Goal: Task Accomplishment & Management: Complete application form

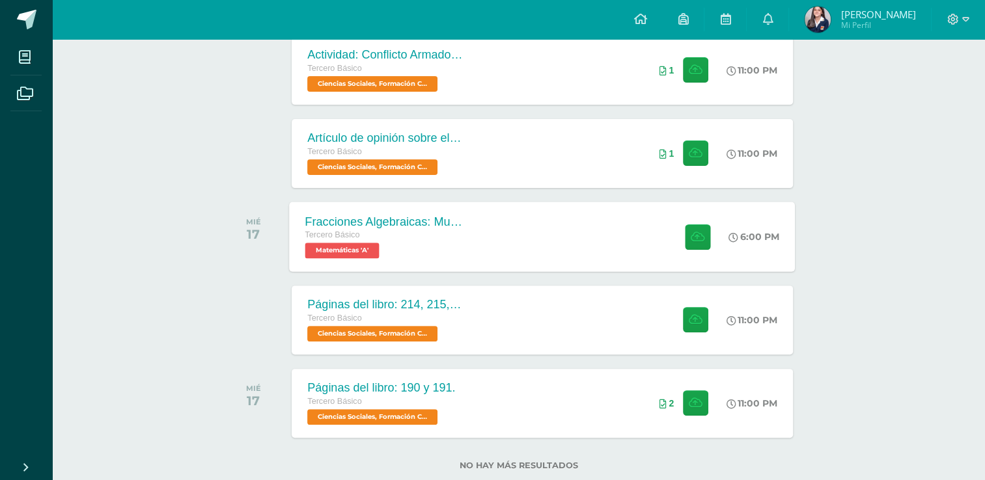
scroll to position [419, 0]
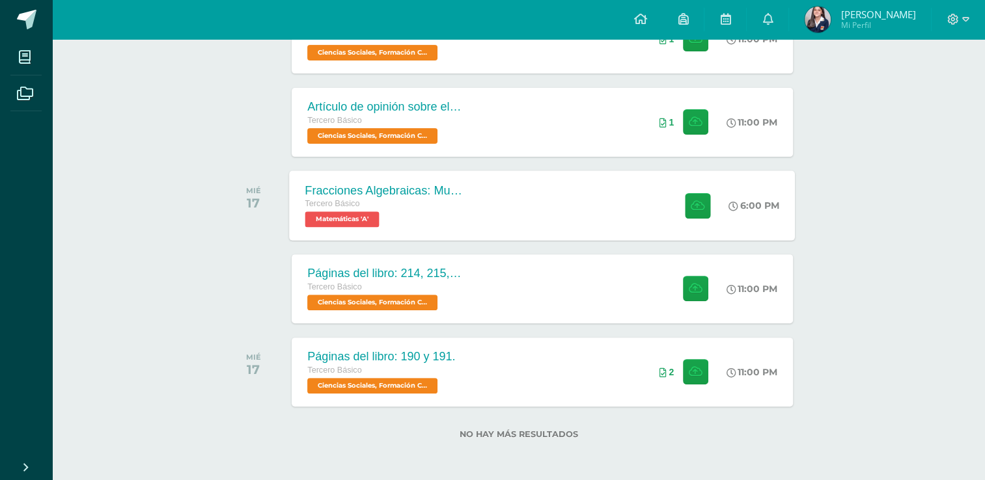
click at [553, 197] on div "Fracciones Algebraicas: Multiplicación y División Tercero Básico Matemáticas 'A…" at bounding box center [543, 206] width 506 height 70
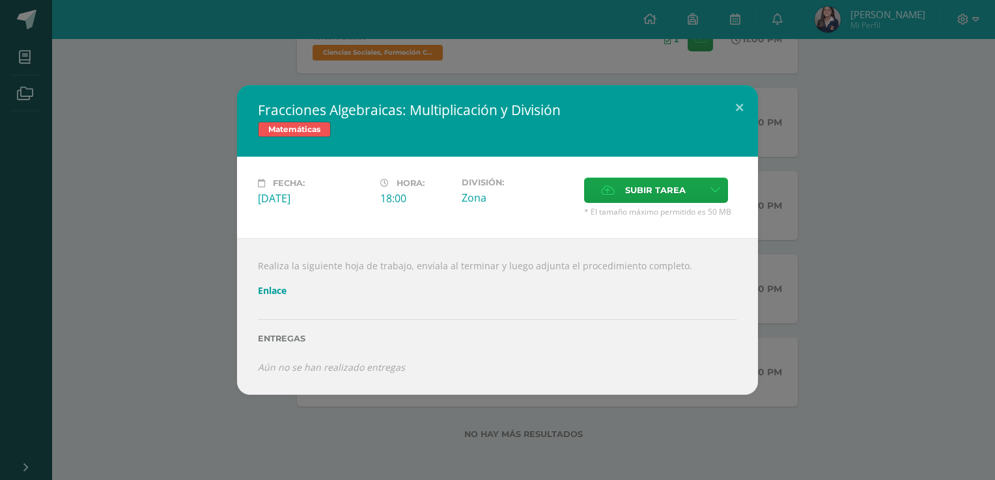
click at [212, 231] on div "Fracciones Algebraicas: Multiplicación y División Matemáticas Fecha: Miércoles …" at bounding box center [497, 239] width 984 height 309
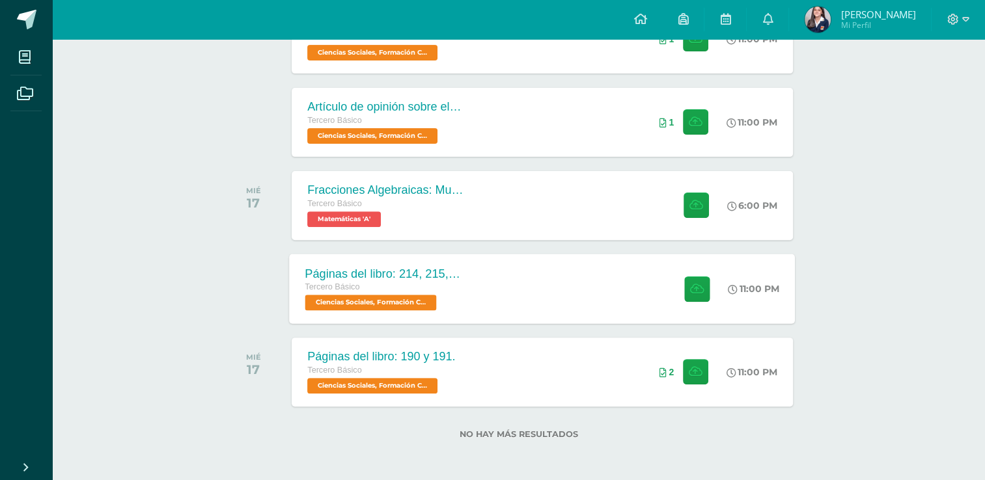
click at [534, 291] on div "Páginas del libro: 214, 215, 216 y 217. Tercero Básico Ciencias Sociales, Forma…" at bounding box center [543, 289] width 506 height 70
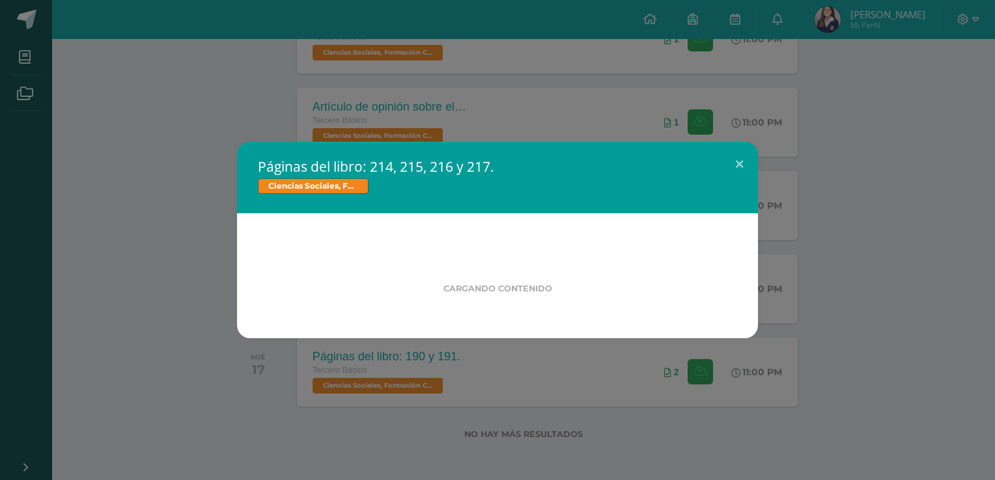
click at [301, 259] on div "Cargando contenido" at bounding box center [497, 274] width 437 height 38
click at [120, 208] on div "Páginas del libro: 214, 215, 216 y 217. Ciencias Sociales, Formación Ciudadana …" at bounding box center [497, 240] width 984 height 197
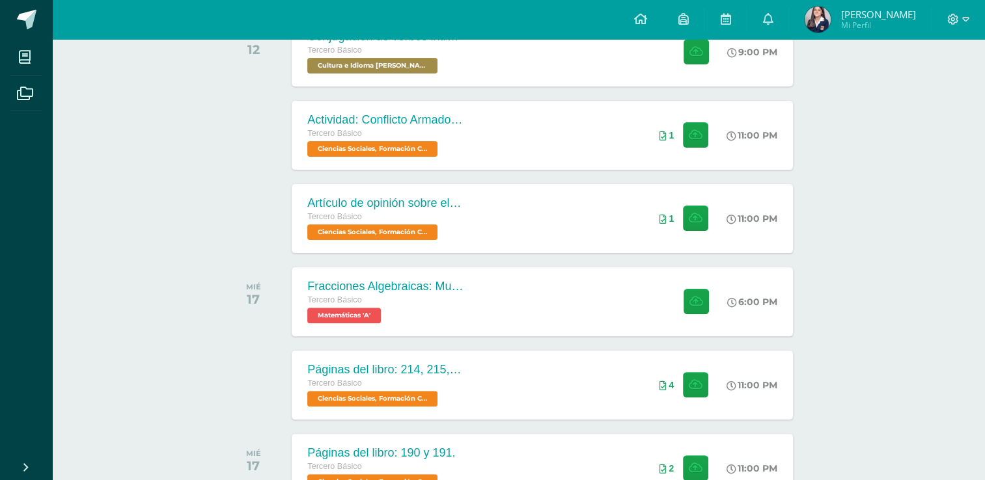
scroll to position [94, 0]
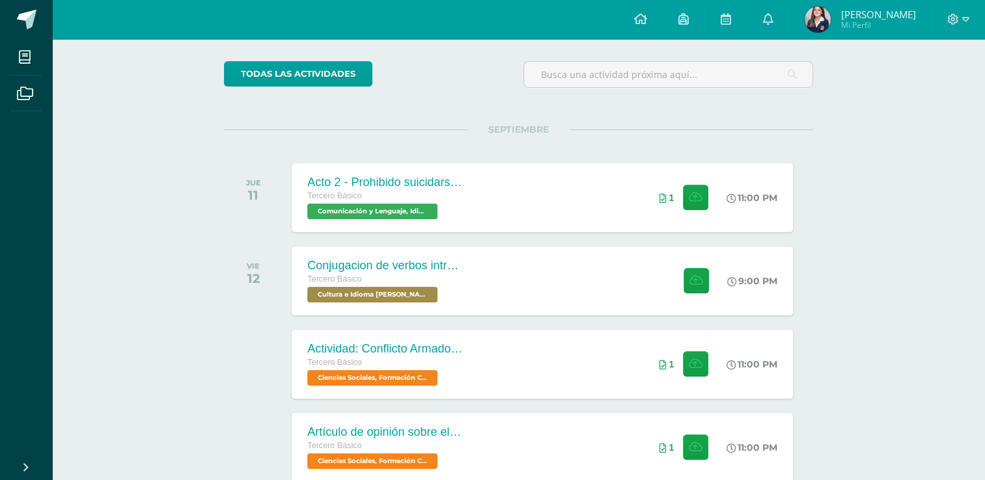
click at [943, 23] on div at bounding box center [958, 19] width 53 height 39
click at [955, 23] on icon at bounding box center [953, 20] width 12 height 12
click at [935, 87] on span "Cerrar sesión" at bounding box center [924, 89] width 59 height 12
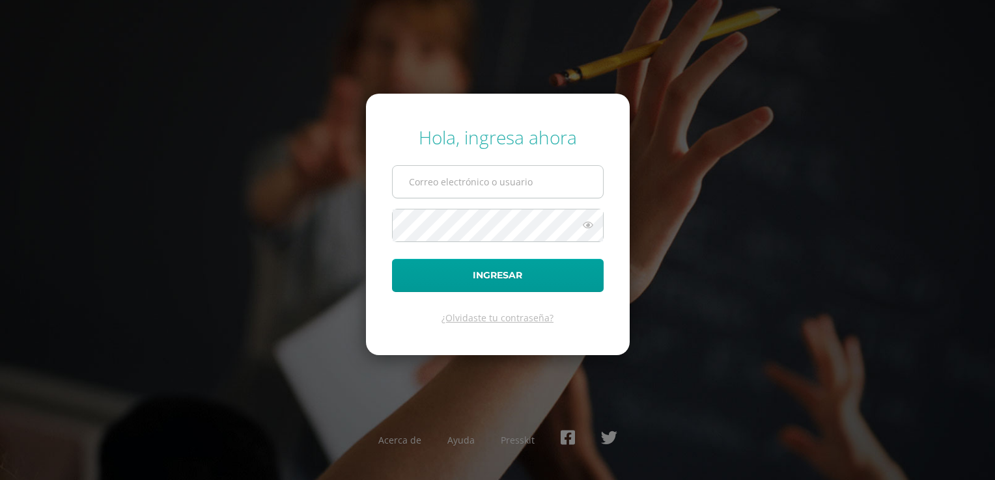
click at [466, 180] on input "text" at bounding box center [498, 182] width 210 height 32
type input "2019209"
click at [467, 186] on input "2019209" at bounding box center [498, 182] width 210 height 32
drag, startPoint x: 467, startPoint y: 186, endPoint x: 452, endPoint y: 180, distance: 16.3
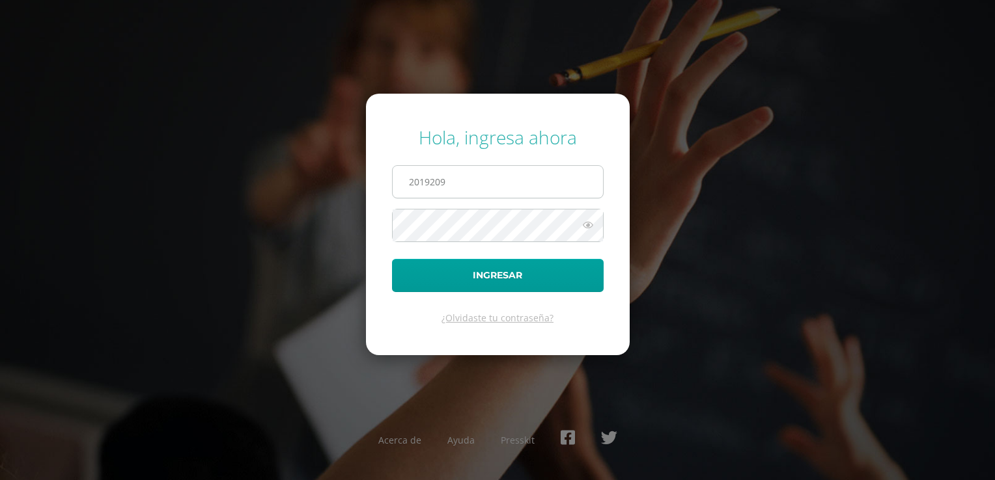
click at [452, 180] on input "2019209" at bounding box center [498, 182] width 210 height 32
click at [561, 184] on input "text" at bounding box center [498, 182] width 210 height 32
click at [505, 189] on input "text" at bounding box center [498, 182] width 210 height 32
type input "2019209@colegiobelga.edu.gt"
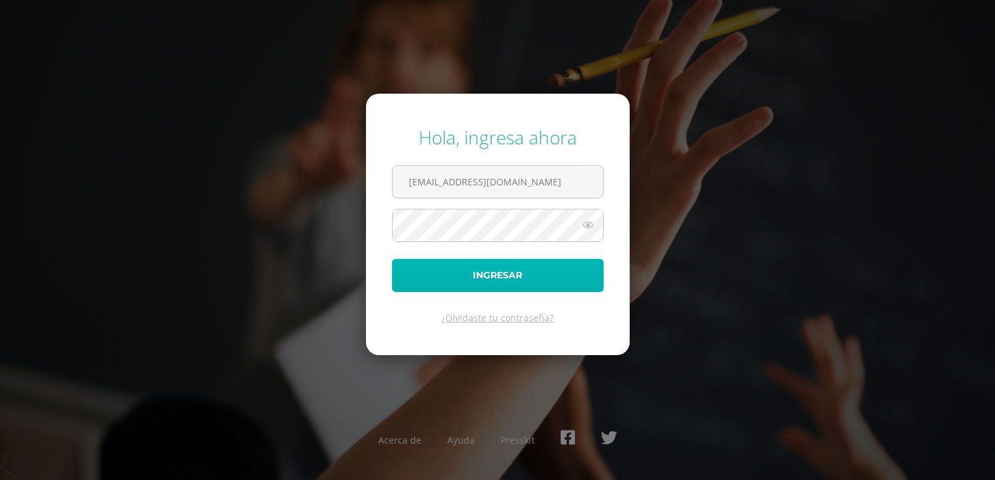
click at [398, 275] on button "Ingresar" at bounding box center [498, 275] width 212 height 33
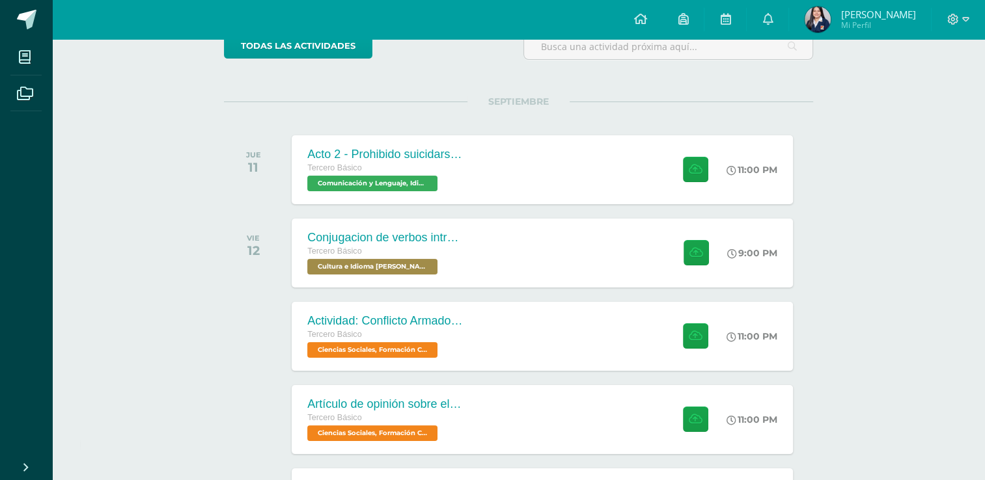
scroll to position [94, 0]
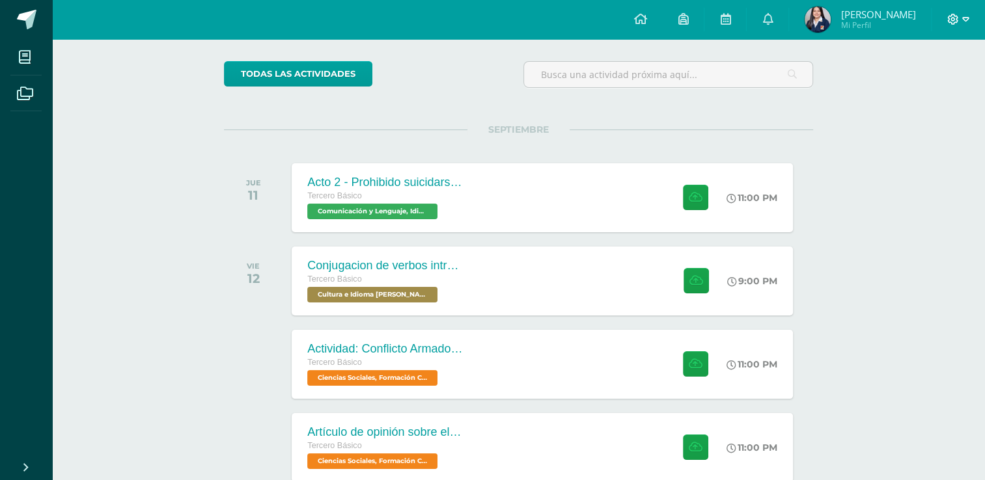
click at [956, 17] on icon at bounding box center [953, 20] width 12 height 12
click at [940, 87] on span "Cerrar sesión" at bounding box center [924, 89] width 59 height 12
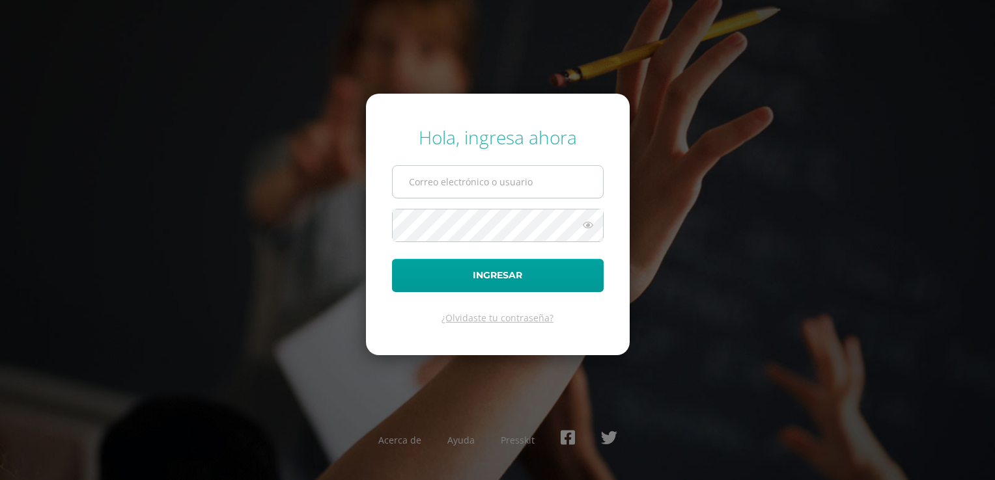
click at [531, 176] on input "text" at bounding box center [498, 182] width 210 height 32
type input "2019210@colegiobelga.edu.gt"
click at [516, 202] on form "Hola, ingresa ahora 2019210@colegiobelga.edu.gt Ingresar ¿Olvidaste tu contrase…" at bounding box center [498, 225] width 264 height 262
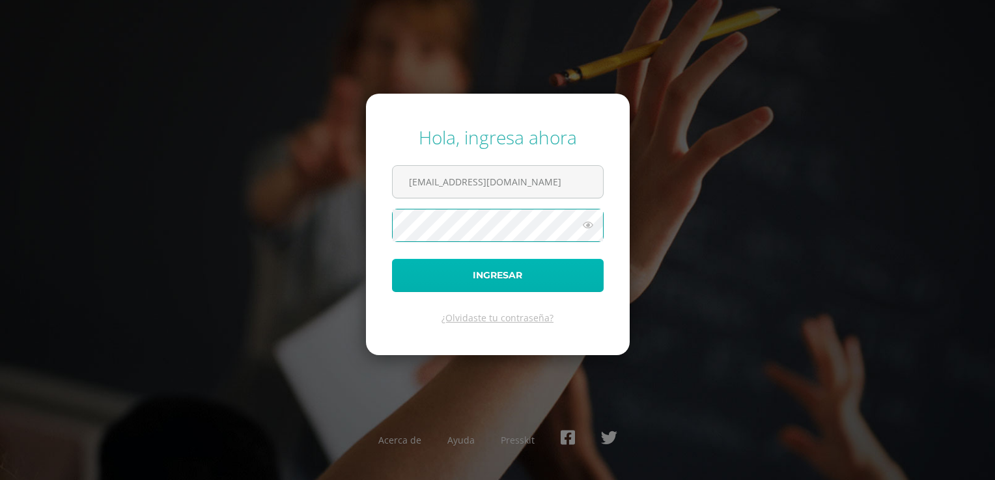
click at [399, 272] on button "Ingresar" at bounding box center [498, 275] width 212 height 33
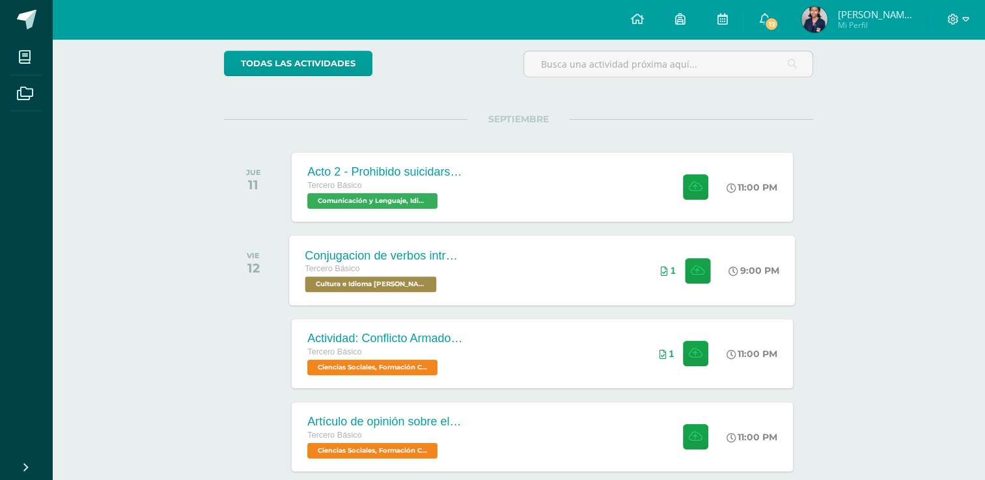
scroll to position [130, 0]
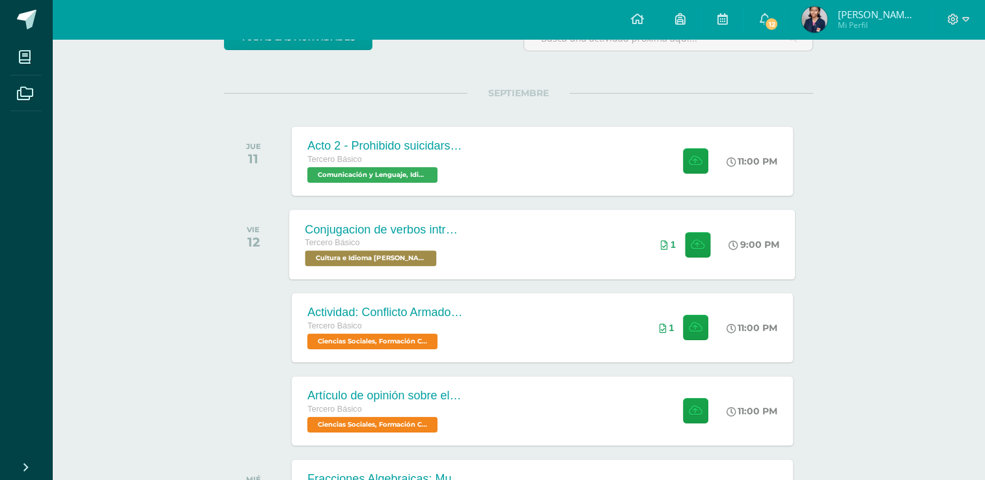
click at [564, 256] on div "Conjugacion de verbos intransitivo, tiempo pasado en Kaqchikel Tercero Básico C…" at bounding box center [543, 245] width 506 height 70
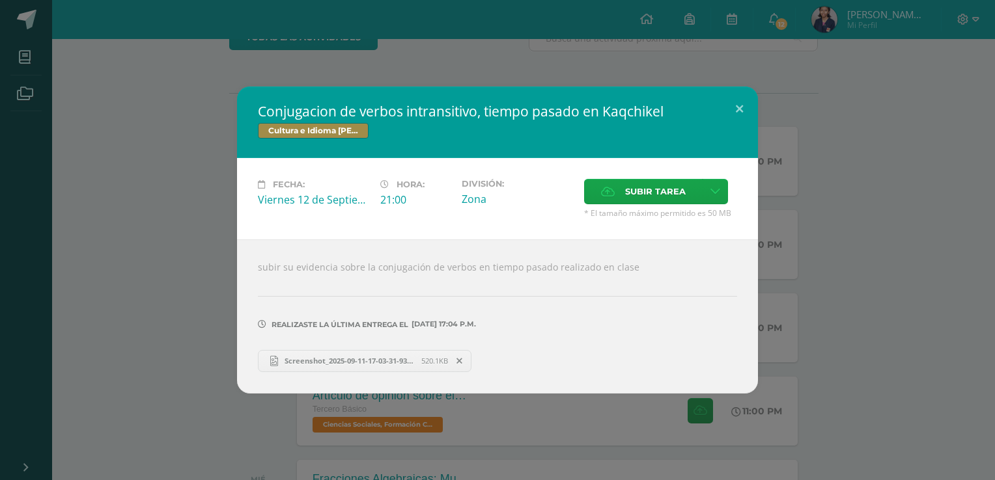
click at [406, 356] on span "Screenshot_2025-09-11-17-03-31-931_com.microsoft.teams-edit.jpg" at bounding box center [349, 361] width 143 height 10
click at [189, 181] on div "Conjugacion de verbos intransitivo, tiempo pasado en Kaqchikel Cultura e Idioma…" at bounding box center [497, 240] width 984 height 307
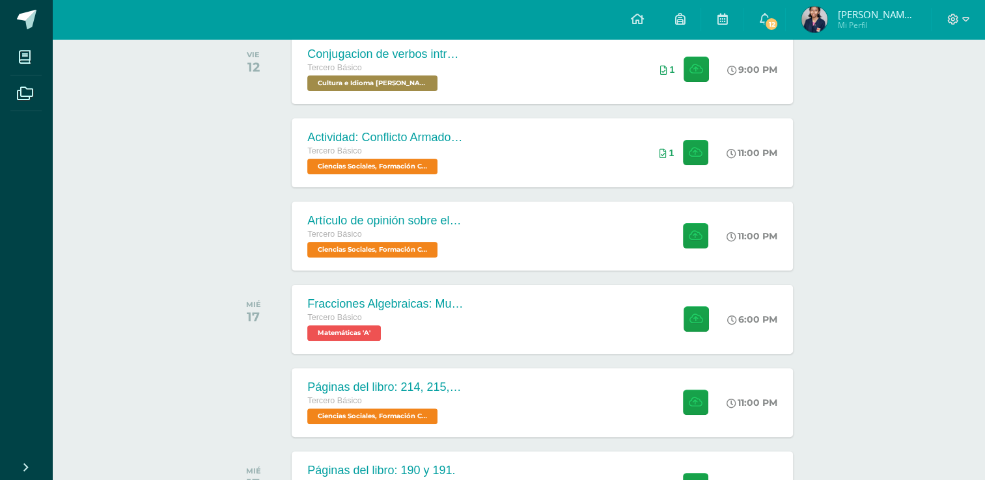
scroll to position [159, 0]
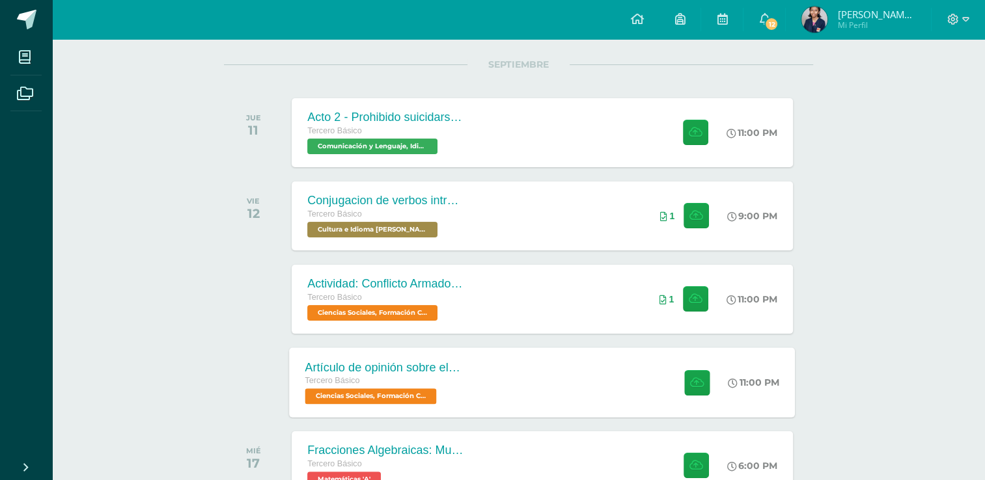
click at [505, 398] on div "Artículo de opinión sobre el Conflicto Armado Interno Tercero Básico Ciencias S…" at bounding box center [543, 383] width 506 height 70
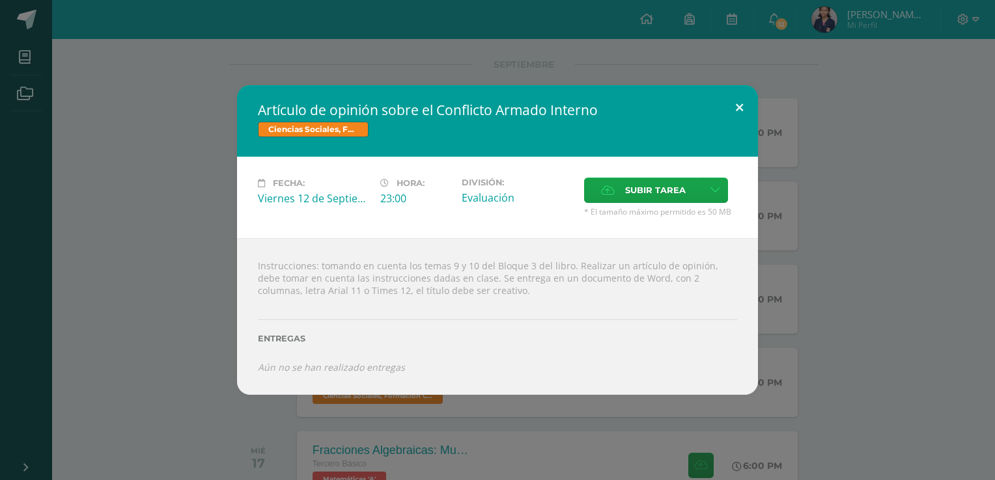
click at [745, 106] on button at bounding box center [739, 107] width 37 height 44
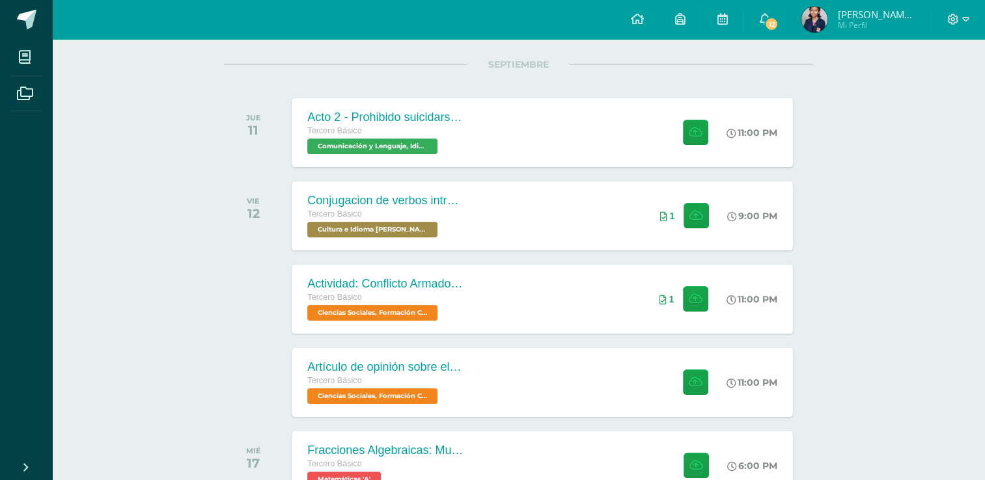
click at [885, 17] on span "Mayuli' Yaxja'" at bounding box center [876, 14] width 78 height 13
click at [943, 19] on div at bounding box center [958, 19] width 53 height 39
click at [951, 19] on icon at bounding box center [953, 19] width 11 height 11
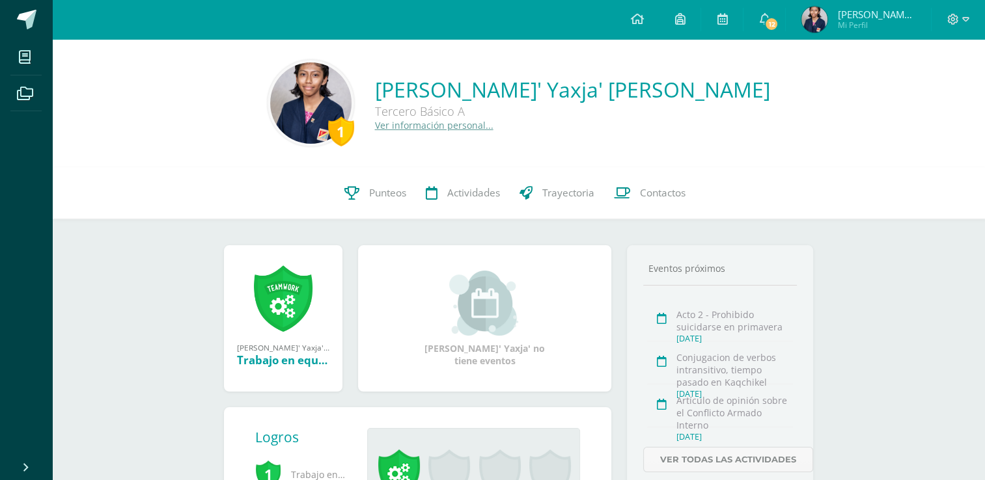
click at [975, 19] on div at bounding box center [958, 19] width 53 height 39
click at [966, 19] on icon at bounding box center [965, 20] width 7 height 12
click at [938, 92] on span "Cerrar sesión" at bounding box center [924, 89] width 59 height 12
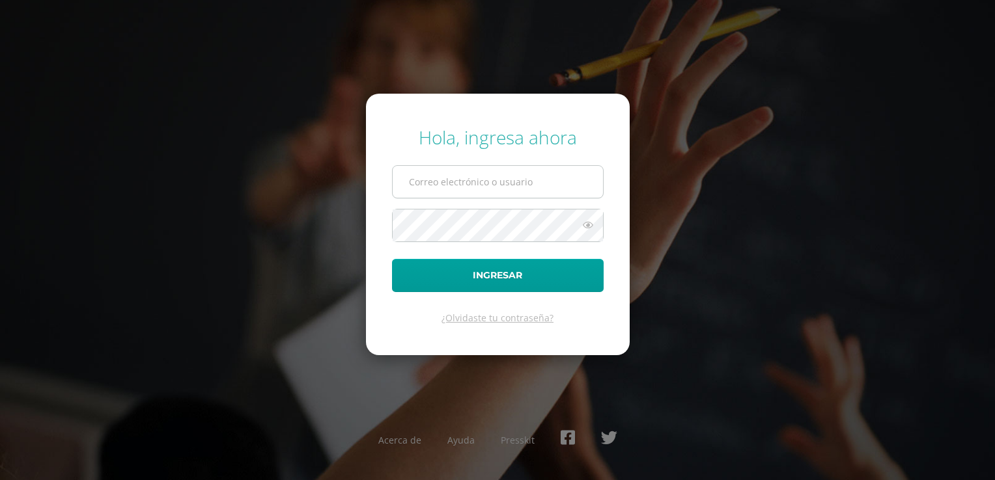
click at [518, 186] on input "text" at bounding box center [498, 182] width 210 height 32
type input "2019223@colegiobelga.edu.gt"
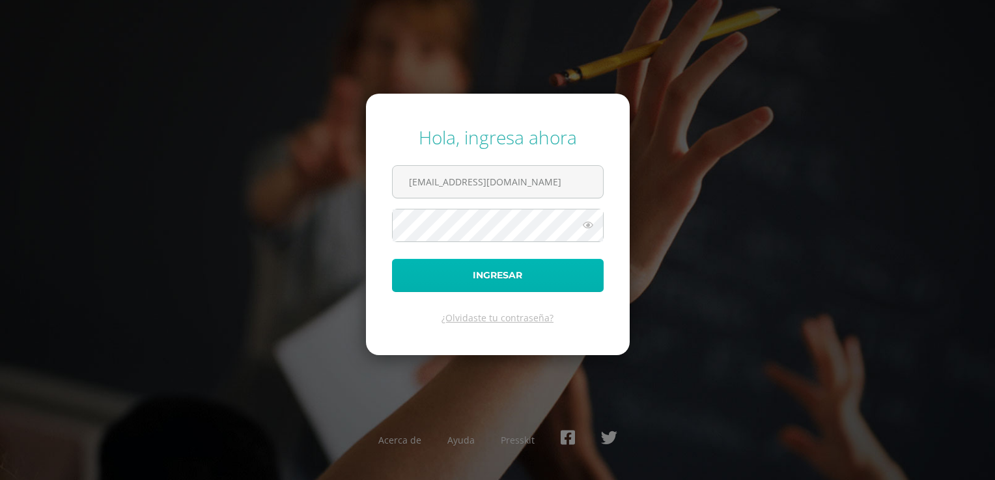
click at [401, 279] on button "Ingresar" at bounding box center [498, 275] width 212 height 33
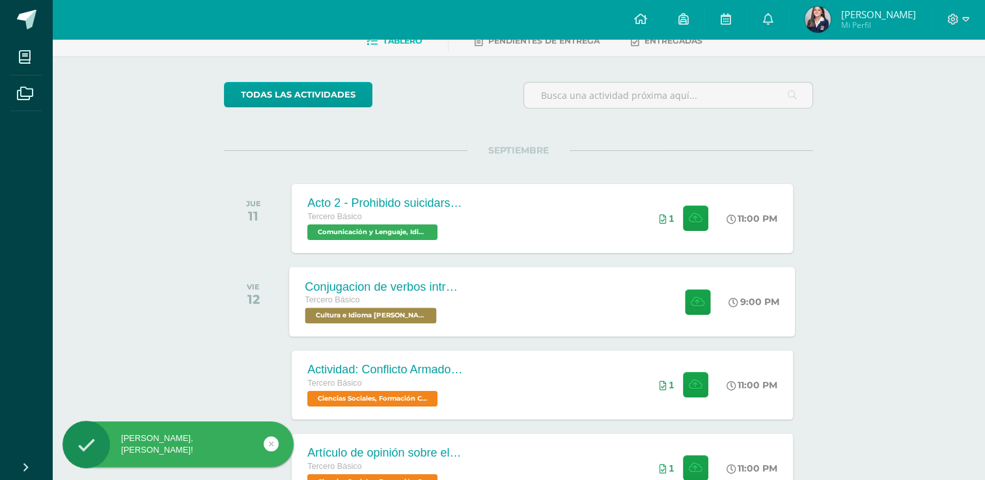
scroll to position [195, 0]
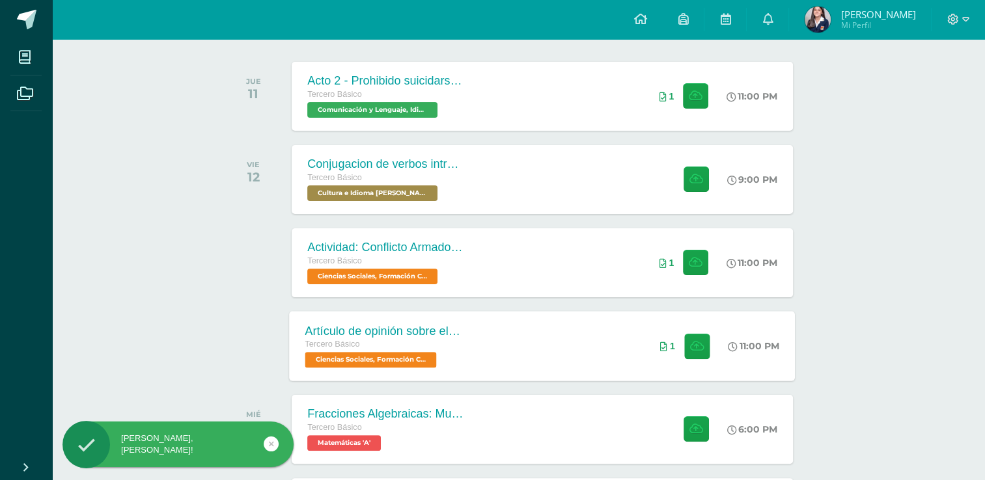
click at [518, 333] on div "Artículo de opinión sobre el Conflicto Armado Interno Tercero Básico Ciencias S…" at bounding box center [543, 346] width 506 height 70
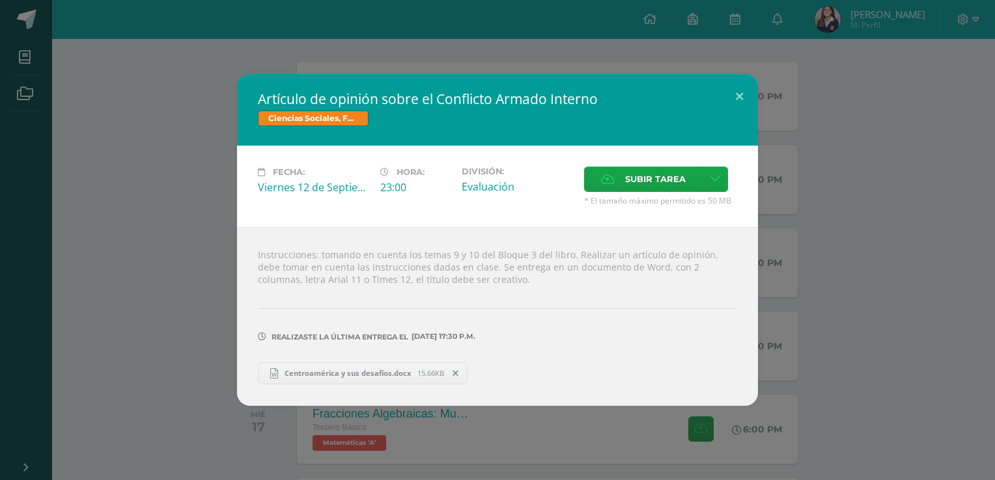
click at [393, 368] on span "Centroamérica y sus desafíos.docx" at bounding box center [347, 373] width 139 height 10
click at [449, 371] on span at bounding box center [456, 373] width 22 height 14
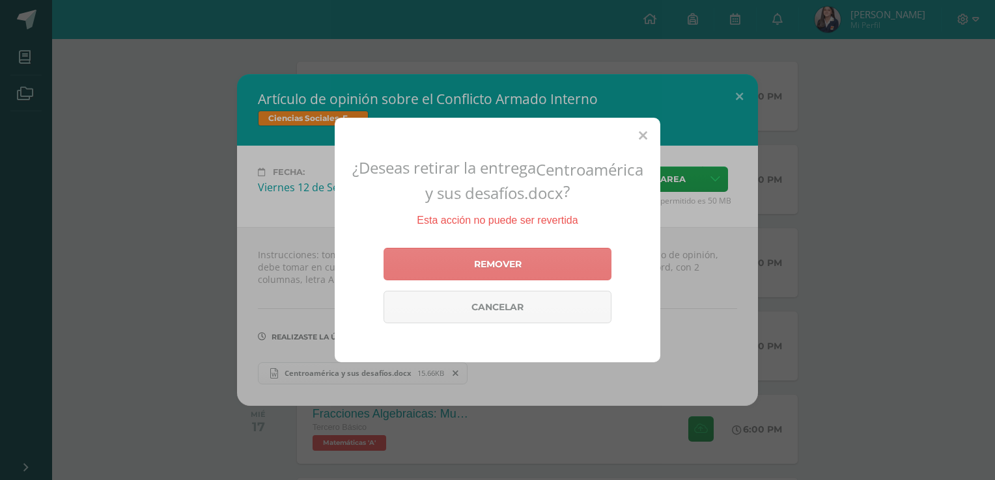
click at [518, 264] on link "Remover" at bounding box center [497, 264] width 228 height 33
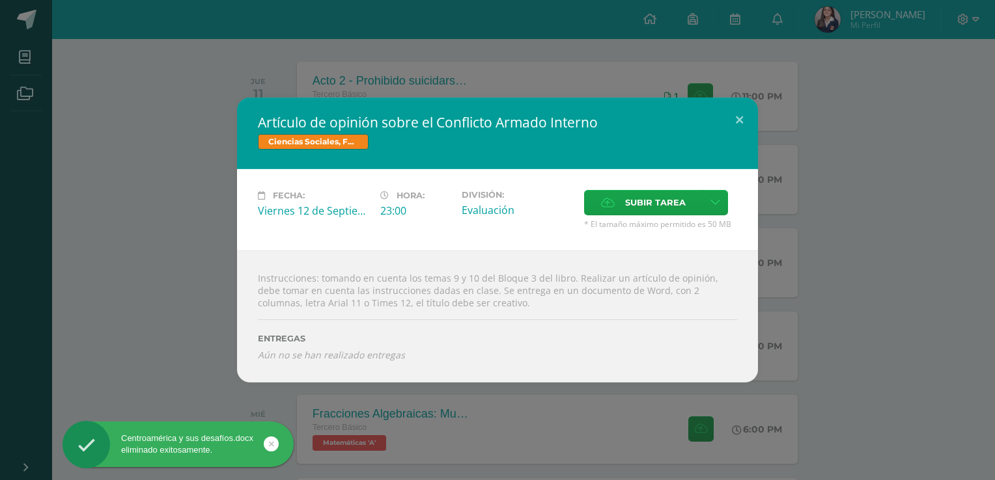
click at [613, 432] on div "Artículo de opinión sobre el Conflicto Armado Interno Ciencias Sociales, Formac…" at bounding box center [497, 240] width 995 height 480
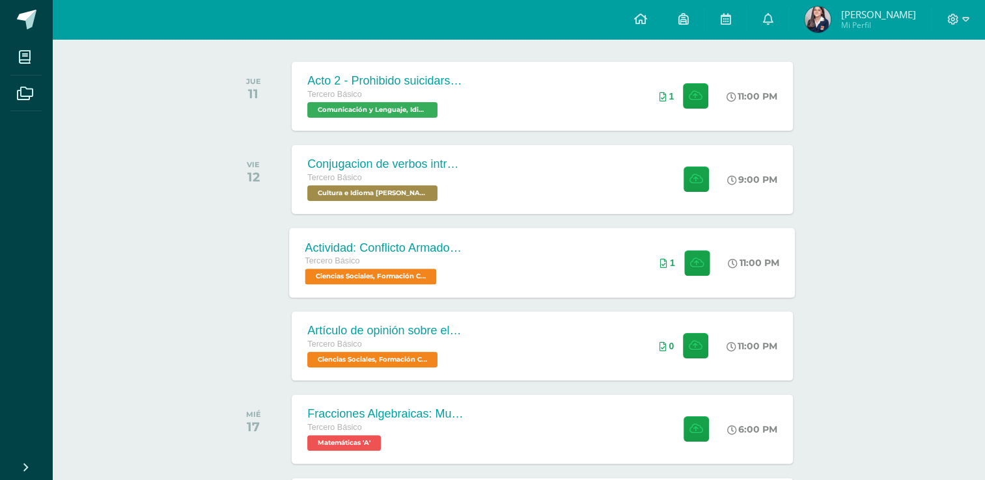
click at [501, 279] on div "Actividad: Conflicto Armado Interno Tercero Básico Ciencias Sociales, Formación…" at bounding box center [543, 263] width 506 height 70
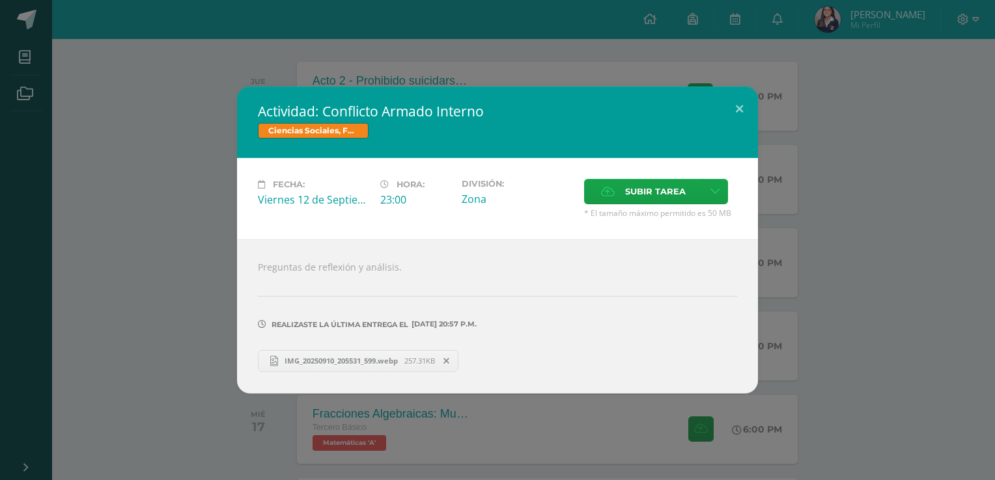
click at [144, 279] on div "Actividad: Conflicto Armado Interno Ciencias Sociales, Formación Ciudadana e In…" at bounding box center [497, 240] width 984 height 307
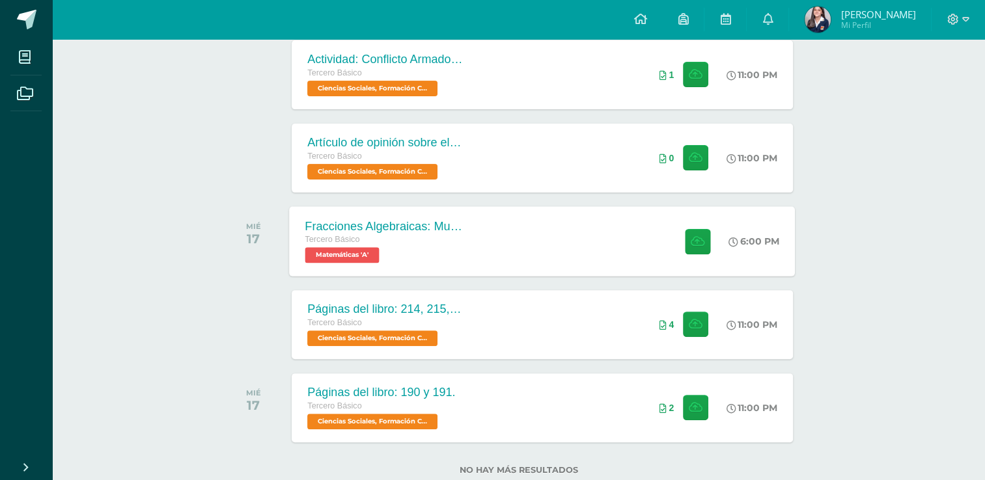
scroll to position [354, 0]
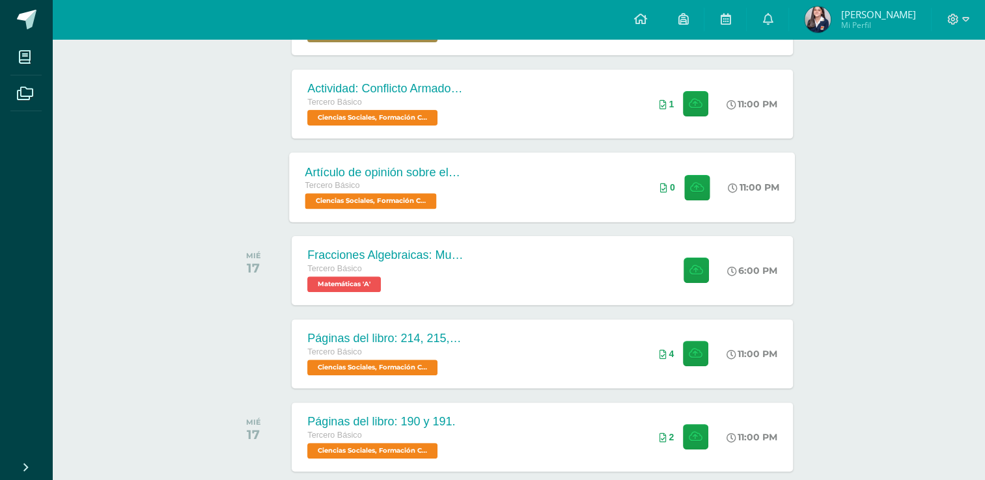
click at [441, 184] on div "Tercero Básico" at bounding box center [384, 186] width 158 height 14
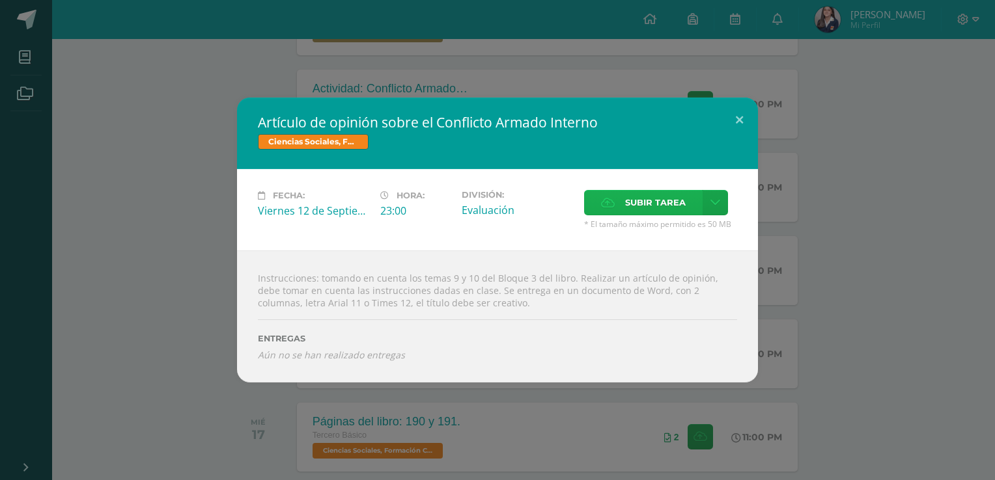
click at [617, 195] on label "Subir tarea" at bounding box center [643, 202] width 118 height 25
click at [0, 0] on input "Subir tarea" at bounding box center [0, 0] width 0 height 0
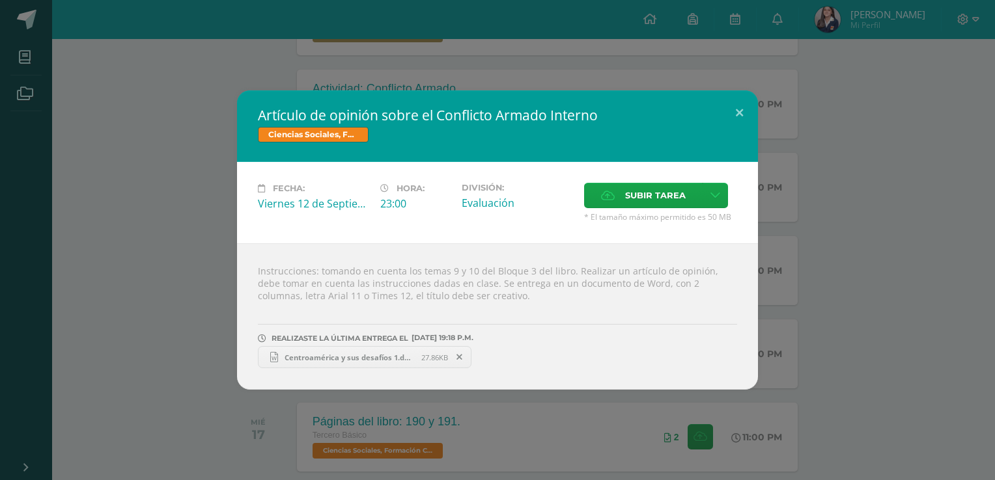
click at [194, 390] on div "Artículo de opinión sobre el Conflicto Armado Interno Ciencias Sociales, Formac…" at bounding box center [497, 240] width 995 height 480
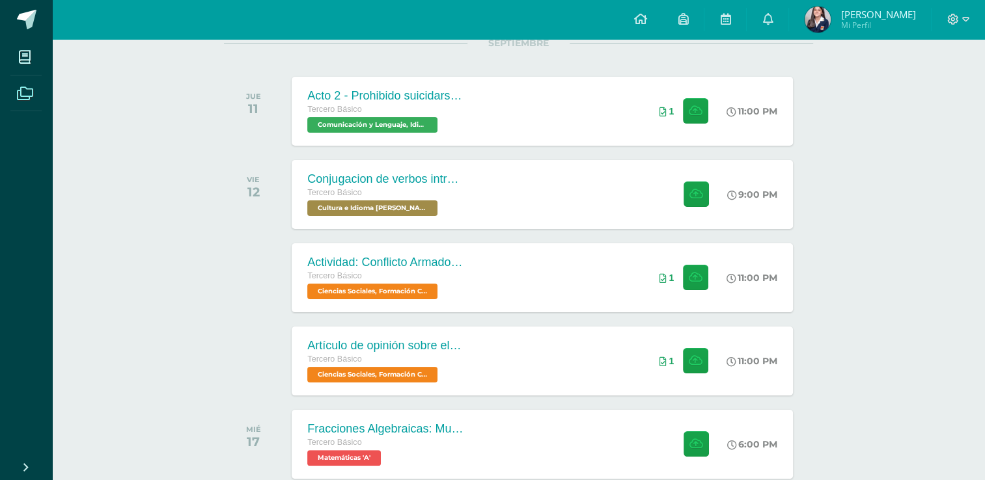
scroll to position [29, 0]
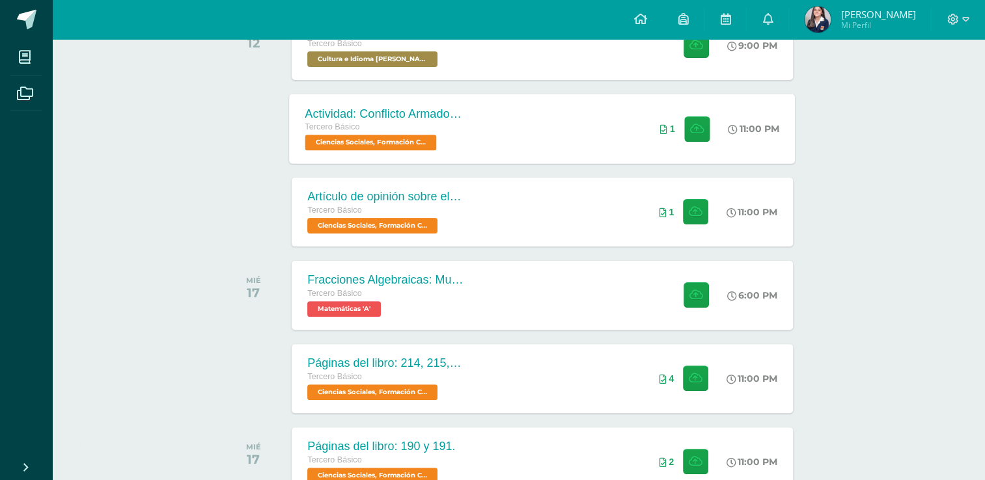
scroll to position [224, 0]
